Goal: Information Seeking & Learning: Learn about a topic

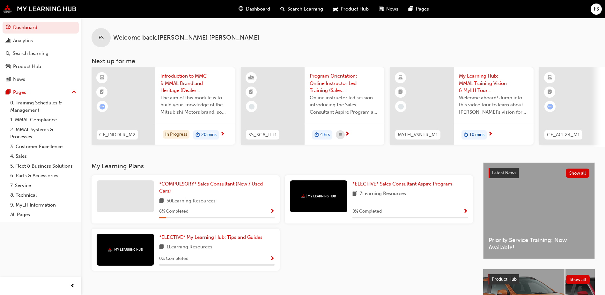
scroll to position [86, 0]
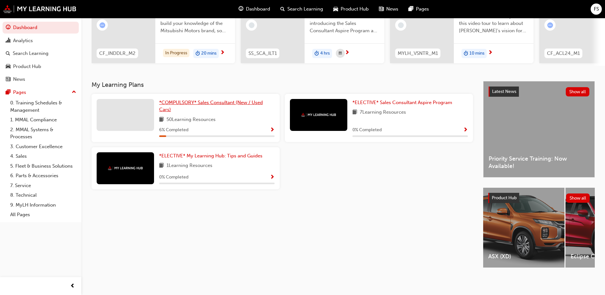
click at [178, 100] on span "*COMPULSORY* Sales Consultant (New / Used Cars)" at bounding box center [211, 106] width 104 height 13
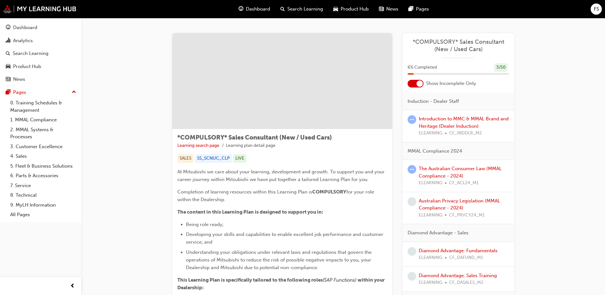
click at [413, 120] on span "learningRecordVerb_ATTEMPT-icon" at bounding box center [412, 119] width 9 height 9
click at [414, 206] on div at bounding box center [412, 201] width 9 height 9
click at [440, 205] on link "Australian Privacy Legislation (MMAL Compliance - 2024)" at bounding box center [459, 204] width 81 height 13
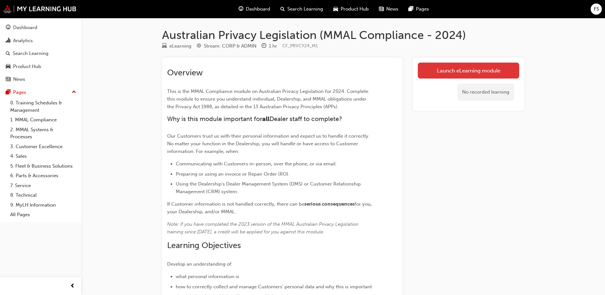
click at [471, 66] on link "Launch eLearning module" at bounding box center [468, 71] width 101 height 16
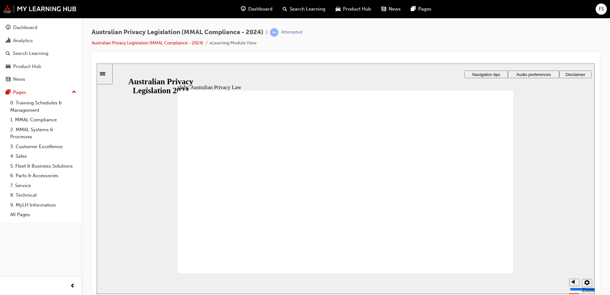
click at [574, 280] on div "misc controls" at bounding box center [574, 274] width 10 height 24
drag, startPoint x: 571, startPoint y: 258, endPoint x: 572, endPoint y: 239, distance: 18.8
type input "10"
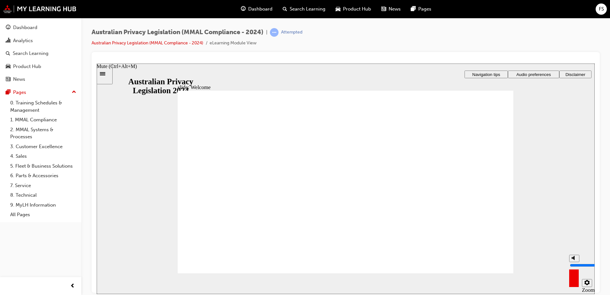
click at [572, 262] on input "volume" at bounding box center [590, 264] width 41 height 5
checkbox input "true"
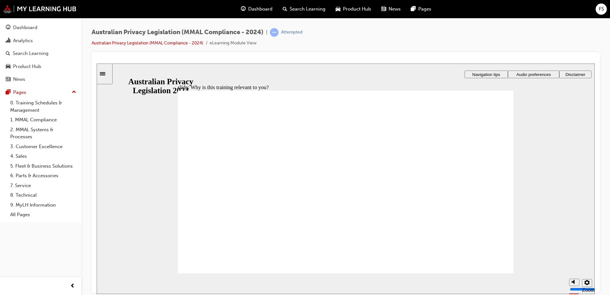
drag, startPoint x: 210, startPoint y: 223, endPoint x: 216, endPoint y: 251, distance: 28.7
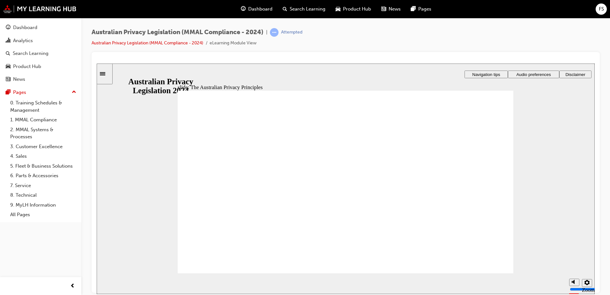
drag, startPoint x: 307, startPoint y: 206, endPoint x: 287, endPoint y: 224, distance: 27.6
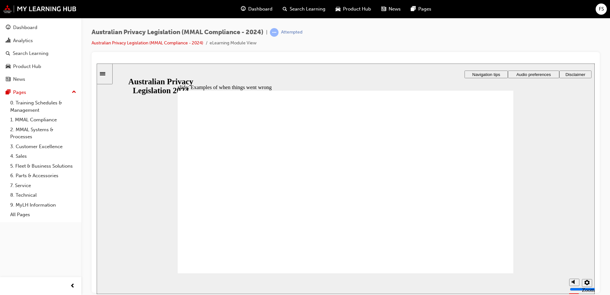
radio input "true"
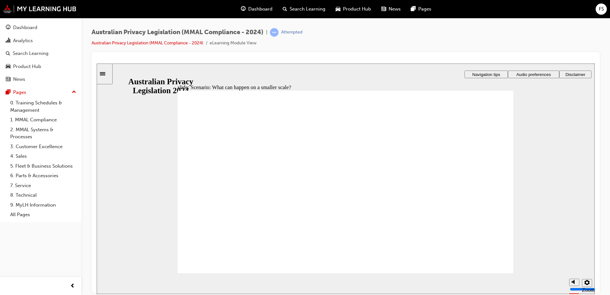
radio input "true"
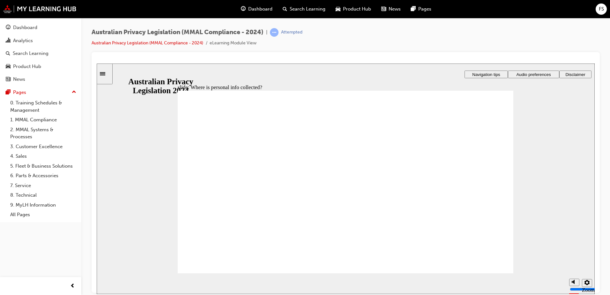
drag, startPoint x: 390, startPoint y: 262, endPoint x: 367, endPoint y: 244, distance: 29.2
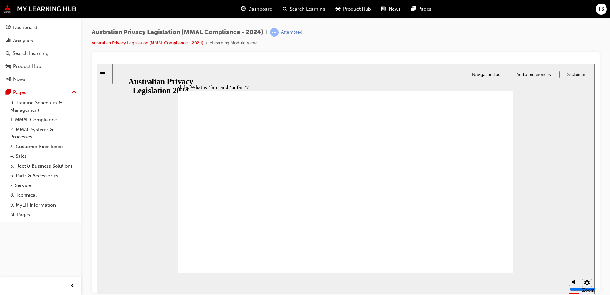
drag, startPoint x: 341, startPoint y: 165, endPoint x: 440, endPoint y: 215, distance: 111.3
drag, startPoint x: 338, startPoint y: 168, endPoint x: 245, endPoint y: 214, distance: 103.9
drag, startPoint x: 352, startPoint y: 161, endPoint x: 439, endPoint y: 208, distance: 99.7
drag, startPoint x: 354, startPoint y: 165, endPoint x: 270, endPoint y: 206, distance: 93.5
drag, startPoint x: 273, startPoint y: 210, endPoint x: 441, endPoint y: 207, distance: 168.2
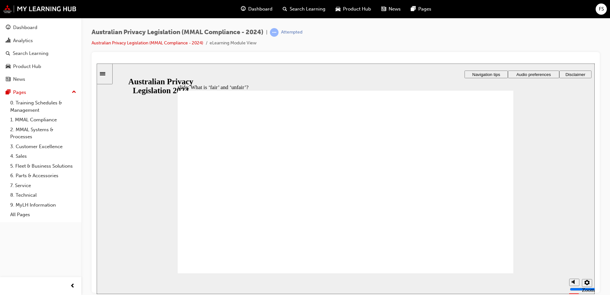
drag, startPoint x: 345, startPoint y: 170, endPoint x: 256, endPoint y: 223, distance: 103.7
drag, startPoint x: 340, startPoint y: 176, endPoint x: 236, endPoint y: 219, distance: 113.3
drag, startPoint x: 351, startPoint y: 170, endPoint x: 261, endPoint y: 216, distance: 100.8
drag, startPoint x: 244, startPoint y: 204, endPoint x: 430, endPoint y: 207, distance: 185.4
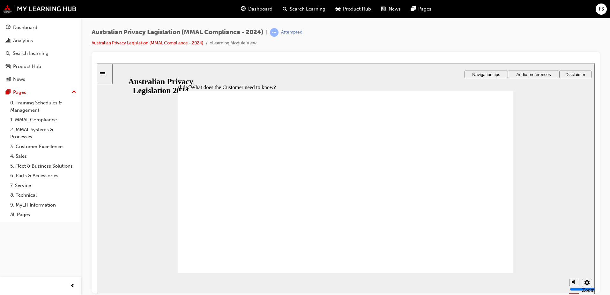
click at [387, 276] on section "Playback Speed 2 1.75" at bounding box center [346, 283] width 498 height 21
click at [388, 274] on section "Playback Speed 2 1.75" at bounding box center [346, 283] width 498 height 21
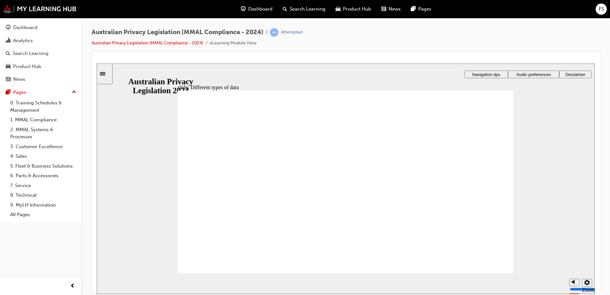
checkbox input "true"
drag, startPoint x: 220, startPoint y: 218, endPoint x: 199, endPoint y: 256, distance: 43.3
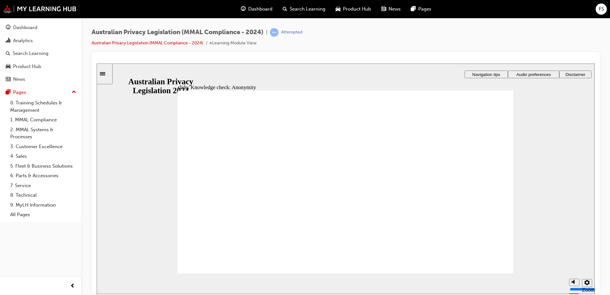
checkbox input "true"
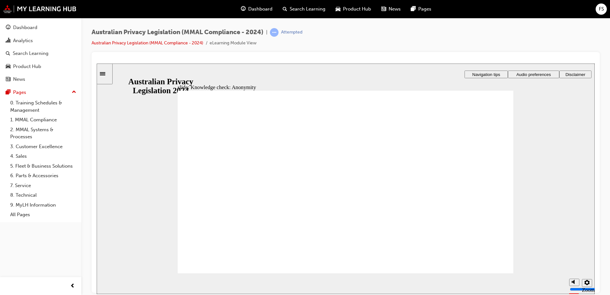
checkbox input "true"
checkbox input "false"
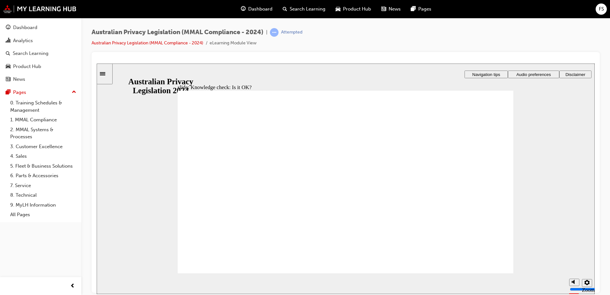
click at [492, 273] on section "Playback Speed 2 1.75 1.5 1.25 0.75" at bounding box center [346, 283] width 498 height 21
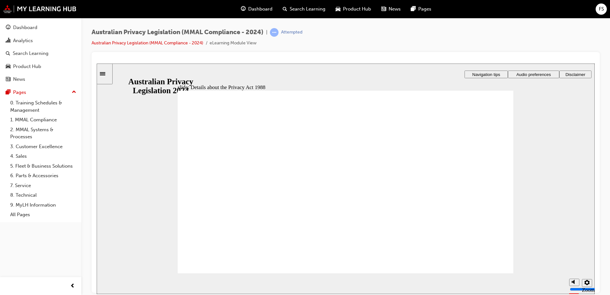
drag, startPoint x: 183, startPoint y: 125, endPoint x: 192, endPoint y: 125, distance: 9.3
